Goal: Book appointment/travel/reservation

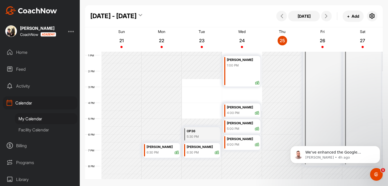
scroll to position [210, 0]
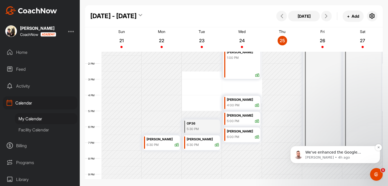
click at [354, 154] on span "We've enhanced the Google Calendar integration for a more seamless experience. …" at bounding box center [338, 181] width 67 height 62
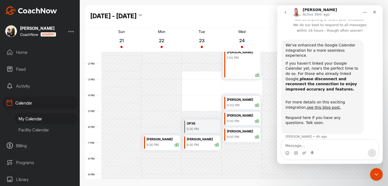
scroll to position [0, 0]
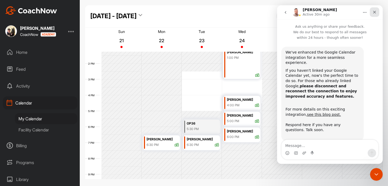
click at [374, 15] on div "Close" at bounding box center [375, 12] width 10 height 10
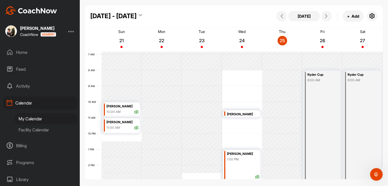
scroll to position [108, 0]
click at [325, 15] on icon at bounding box center [326, 16] width 4 height 4
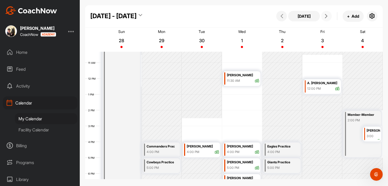
scroll to position [162, 0]
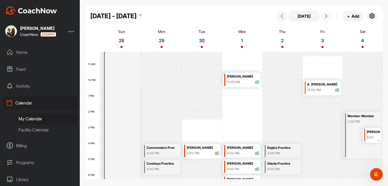
click at [326, 15] on icon at bounding box center [326, 16] width 4 height 4
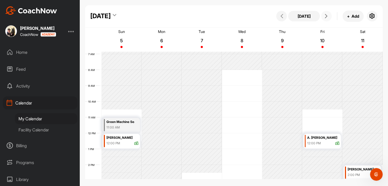
scroll to position [109, 0]
click at [283, 16] on icon at bounding box center [282, 16] width 4 height 4
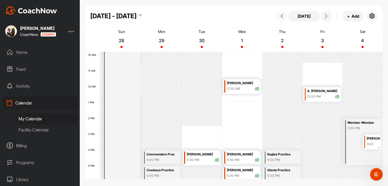
scroll to position [154, 0]
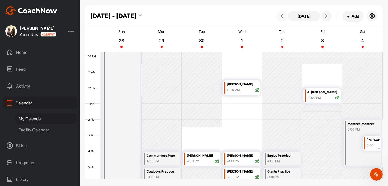
click at [282, 17] on icon at bounding box center [282, 16] width 4 height 4
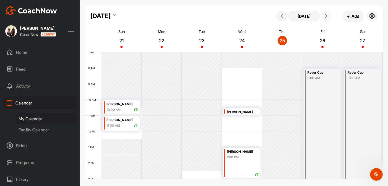
click at [322, 16] on button at bounding box center [326, 16] width 11 height 11
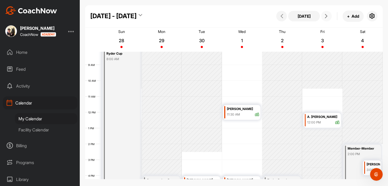
scroll to position [129, 0]
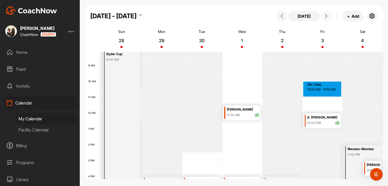
click at [322, 91] on div "12 AM 1 AM 2 AM 3 AM 4 AM 5 AM 6 AM 7 AM 8 AM 9 AM 10 AM 11 AM 12 PM 1 PM 2 PM …" at bounding box center [234, 113] width 298 height 380
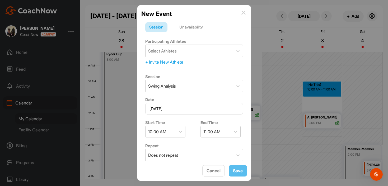
click at [243, 12] on img at bounding box center [243, 13] width 4 height 4
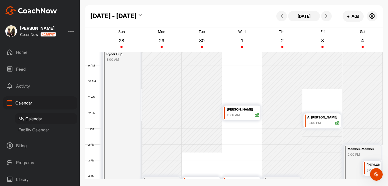
click at [319, 91] on div "12 AM 1 AM 2 AM 3 AM 4 AM 5 AM 6 AM 7 AM 8 AM 9 AM 10 AM 11 AM 12 PM 1 PM 2 PM …" at bounding box center [234, 113] width 298 height 380
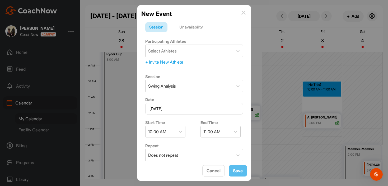
click at [187, 28] on div "Unavailability" at bounding box center [190, 27] width 31 height 10
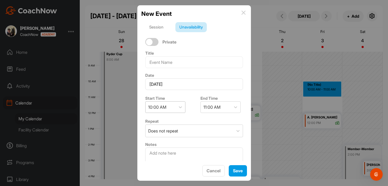
click at [169, 105] on div "10:00 AM" at bounding box center [161, 107] width 30 height 11
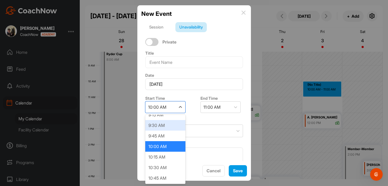
scroll to position [398, 0]
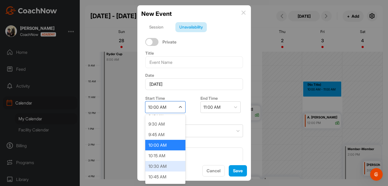
click at [163, 168] on div "10:30 AM" at bounding box center [165, 166] width 40 height 11
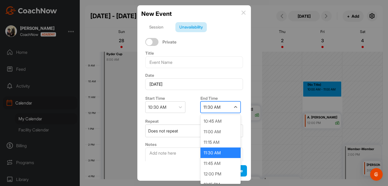
click at [223, 104] on div "11:30 AM" at bounding box center [216, 107] width 30 height 11
click at [217, 171] on div "12:00 PM" at bounding box center [220, 174] width 40 height 11
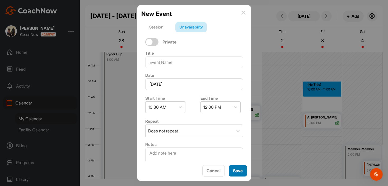
click at [236, 172] on span "Save" at bounding box center [238, 170] width 10 height 5
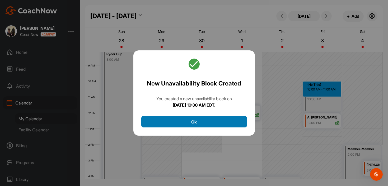
click at [234, 124] on button "Ok" at bounding box center [194, 121] width 106 height 11
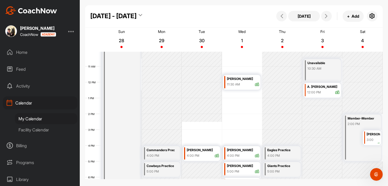
scroll to position [158, 0]
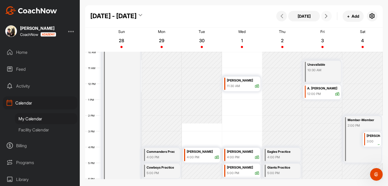
click at [325, 17] on icon at bounding box center [326, 16] width 4 height 4
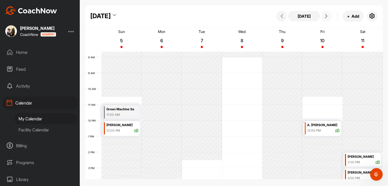
scroll to position [120, 0]
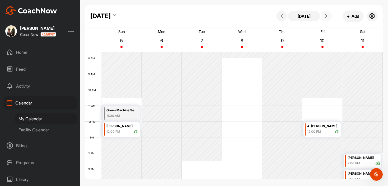
click at [323, 17] on span at bounding box center [326, 16] width 6 height 4
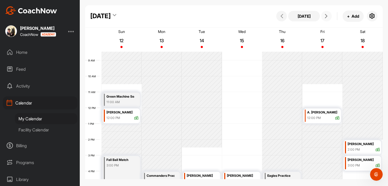
scroll to position [137, 0]
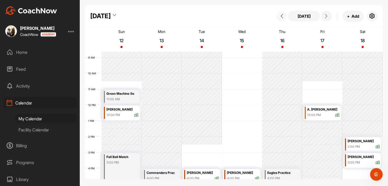
click at [285, 17] on button at bounding box center [281, 16] width 11 height 11
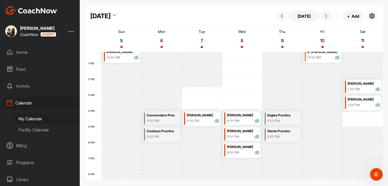
scroll to position [196, 0]
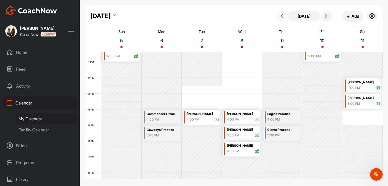
click at [282, 15] on icon at bounding box center [282, 16] width 4 height 4
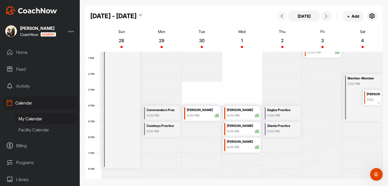
scroll to position [190, 0]
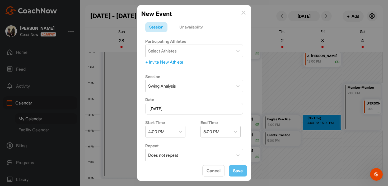
click at [246, 12] on div "New Event" at bounding box center [194, 13] width 106 height 9
click at [243, 12] on img at bounding box center [243, 13] width 4 height 4
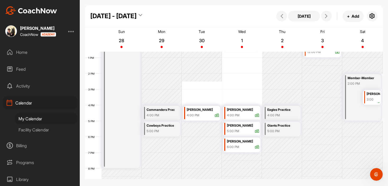
scroll to position [205, 0]
